Goal: Task Accomplishment & Management: Manage account settings

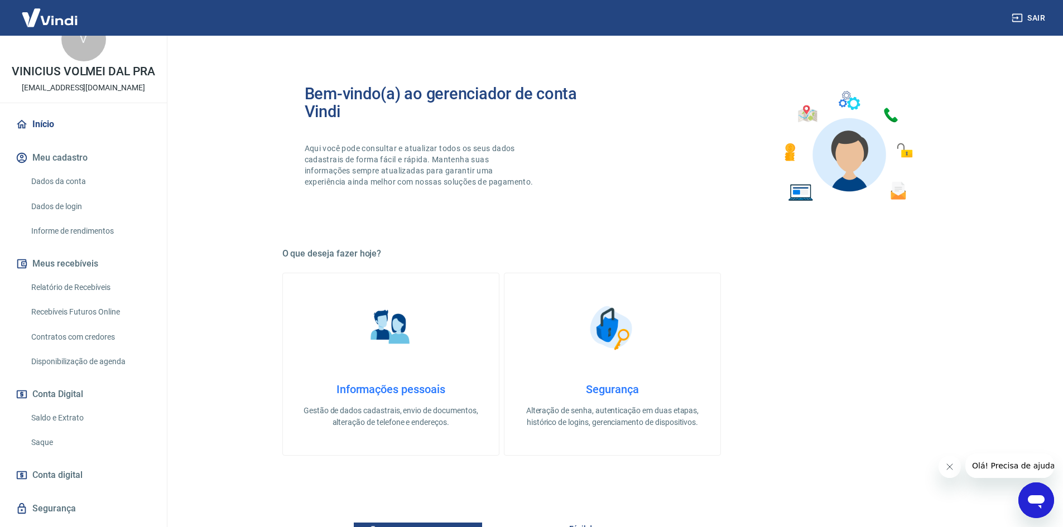
scroll to position [56, 0]
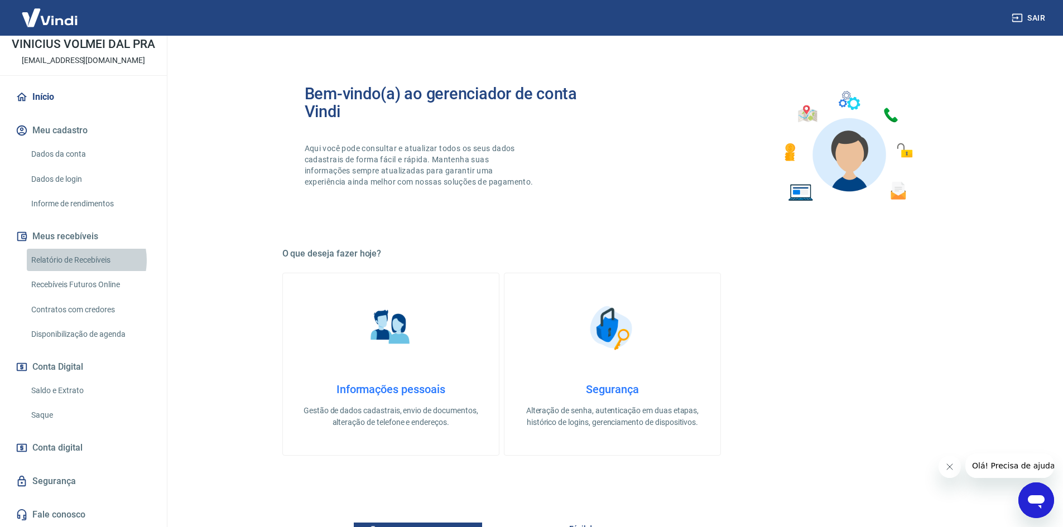
click at [83, 271] on link "Relatório de Recebíveis" at bounding box center [90, 260] width 127 height 23
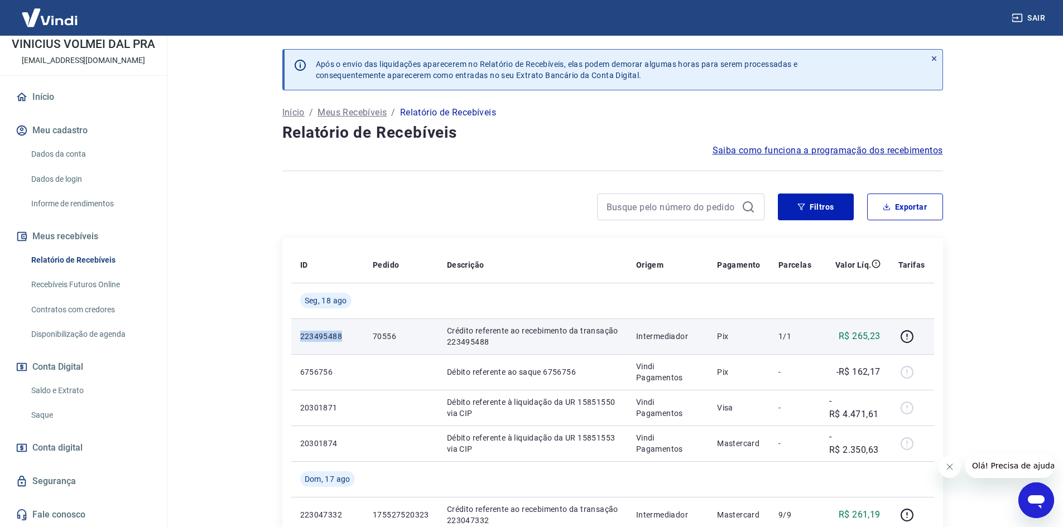
drag, startPoint x: 298, startPoint y: 336, endPoint x: 351, endPoint y: 337, distance: 53.0
click at [351, 337] on td "223495488" at bounding box center [327, 336] width 73 height 36
copy p "223495488"
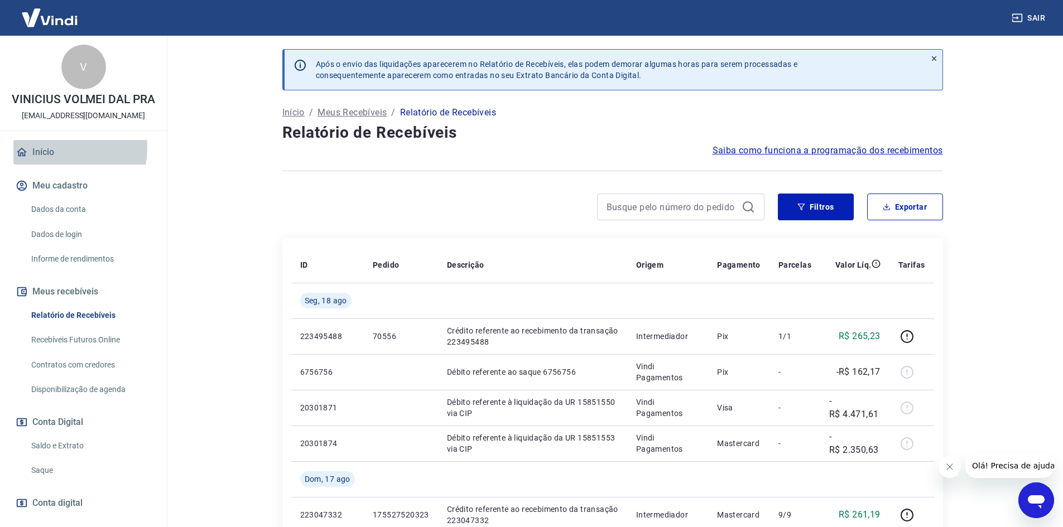
click at [68, 161] on link "Início" at bounding box center [83, 152] width 140 height 25
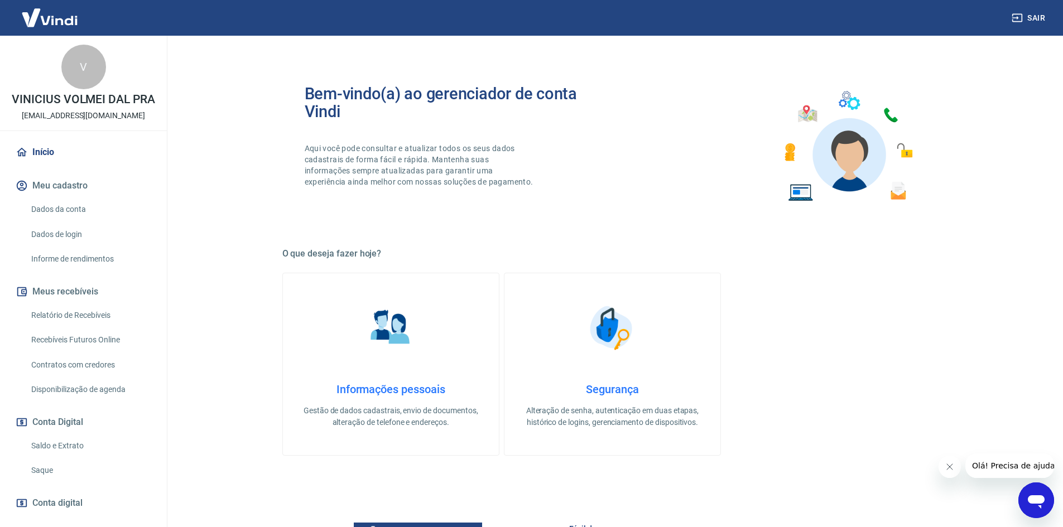
scroll to position [342, 0]
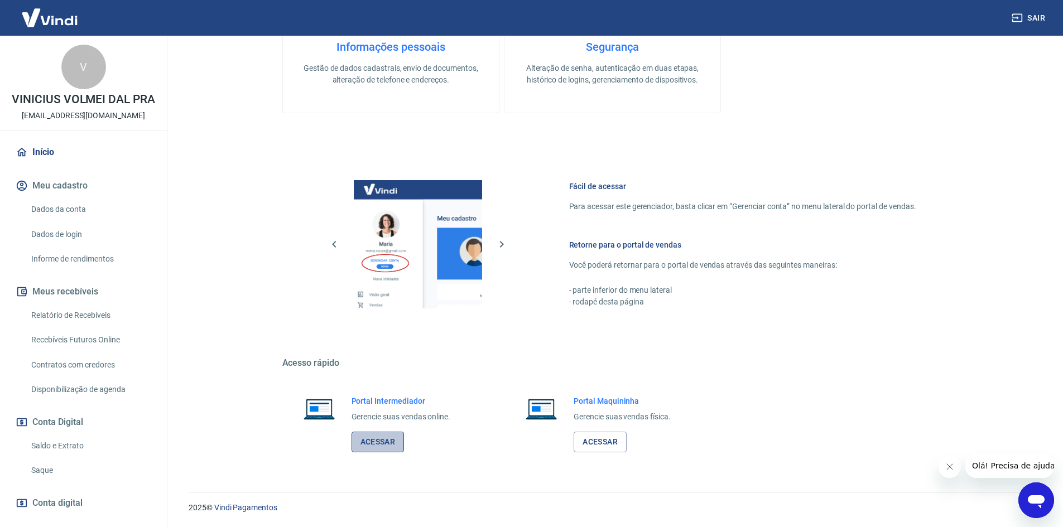
click at [384, 443] on link "Acessar" at bounding box center [377, 442] width 53 height 21
